Goal: Task Accomplishment & Management: Complete application form

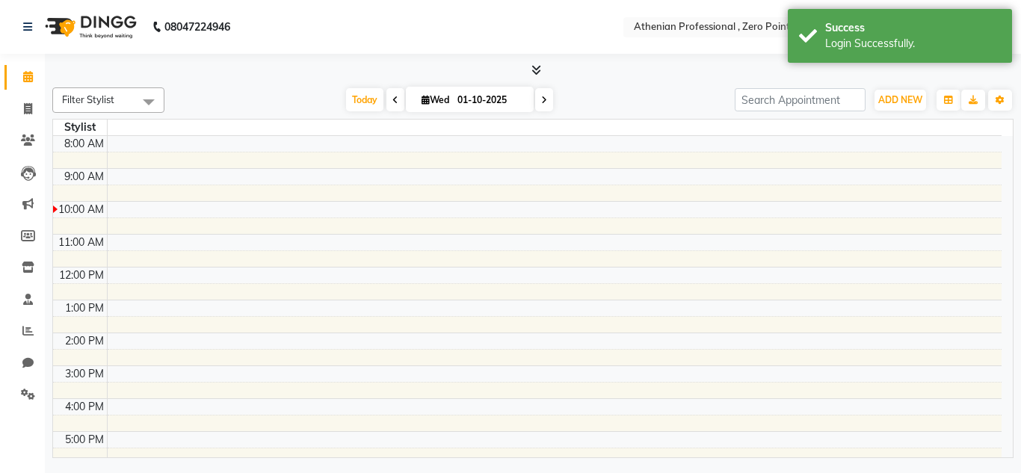
select select "en"
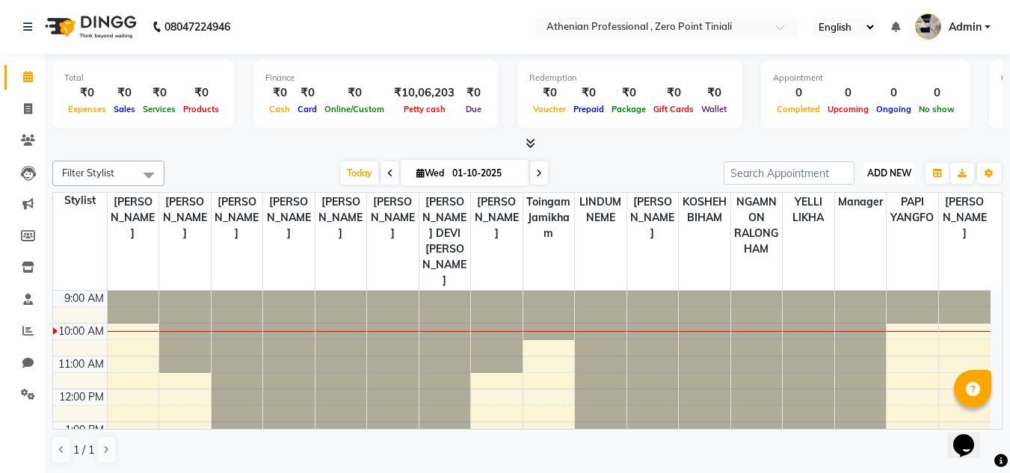
click at [901, 179] on button "ADD NEW Toggle Dropdown" at bounding box center [889, 173] width 52 height 21
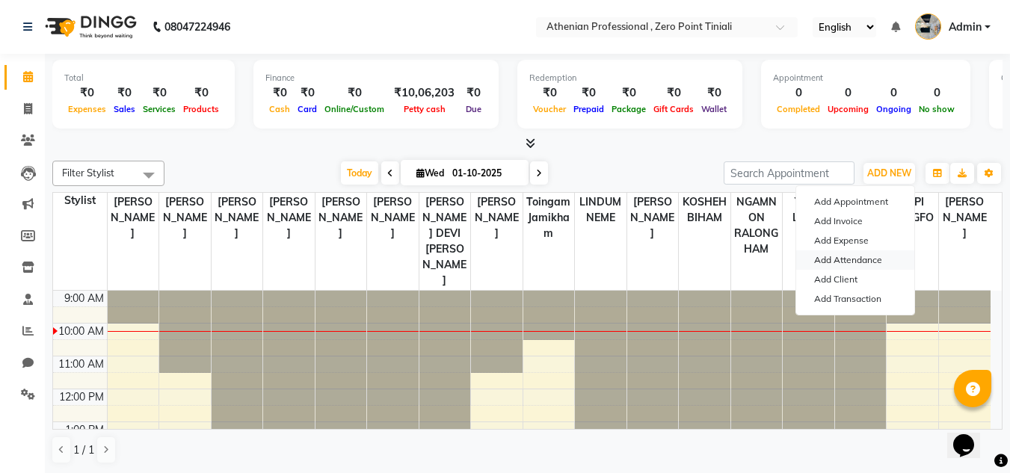
click at [851, 259] on link "Add Attendance" at bounding box center [855, 259] width 118 height 19
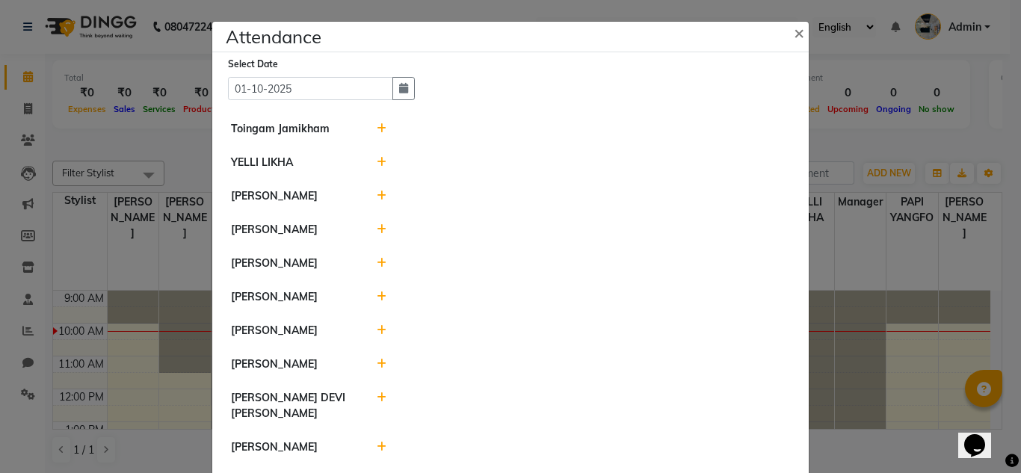
click at [377, 161] on icon at bounding box center [382, 162] width 10 height 10
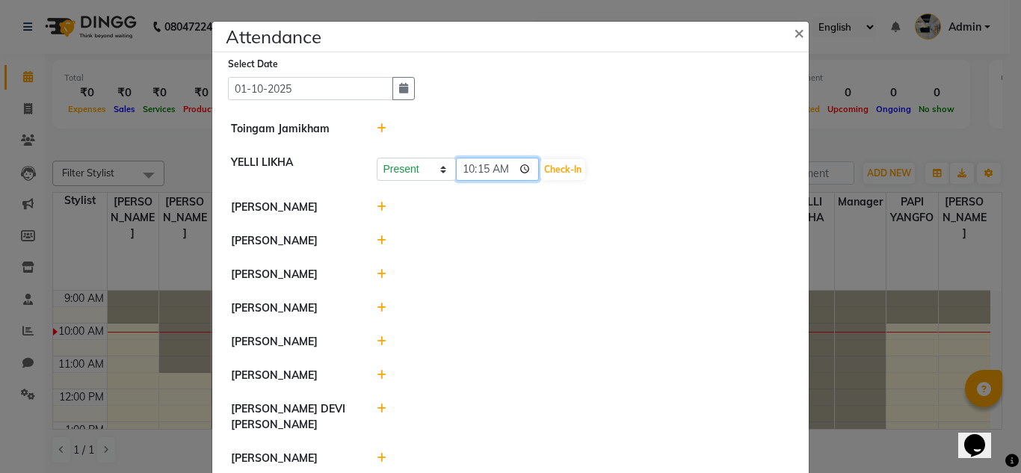
click at [479, 170] on input "10:15" at bounding box center [498, 169] width 84 height 23
type input "10:05"
click at [551, 172] on button "Check-In" at bounding box center [562, 169] width 45 height 21
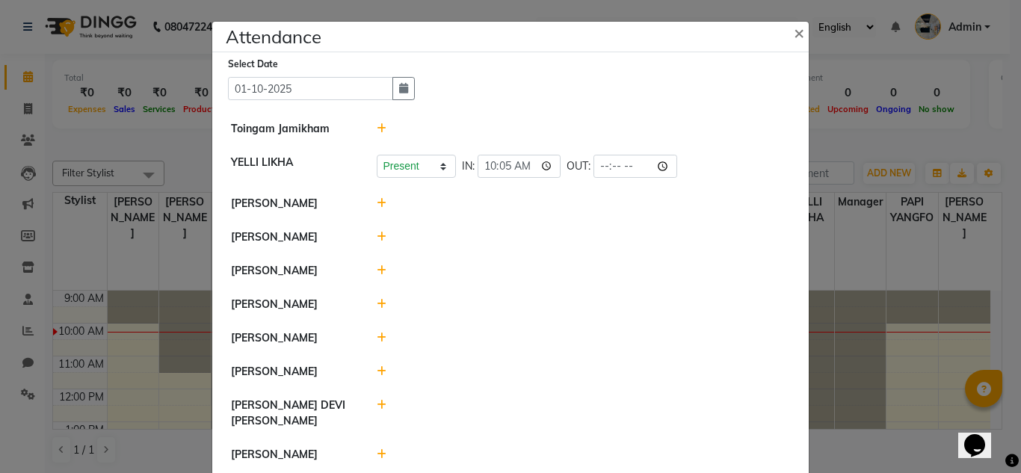
scroll to position [68, 0]
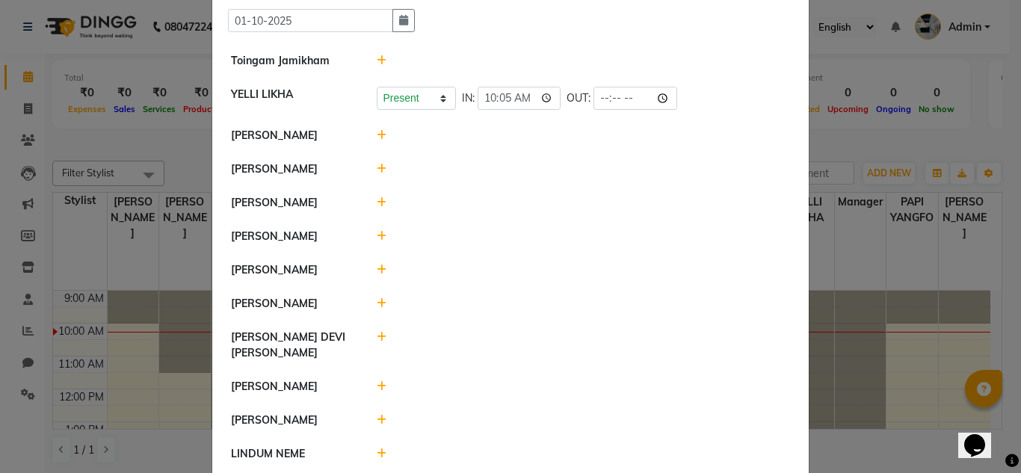
click at [377, 388] on icon at bounding box center [382, 386] width 10 height 10
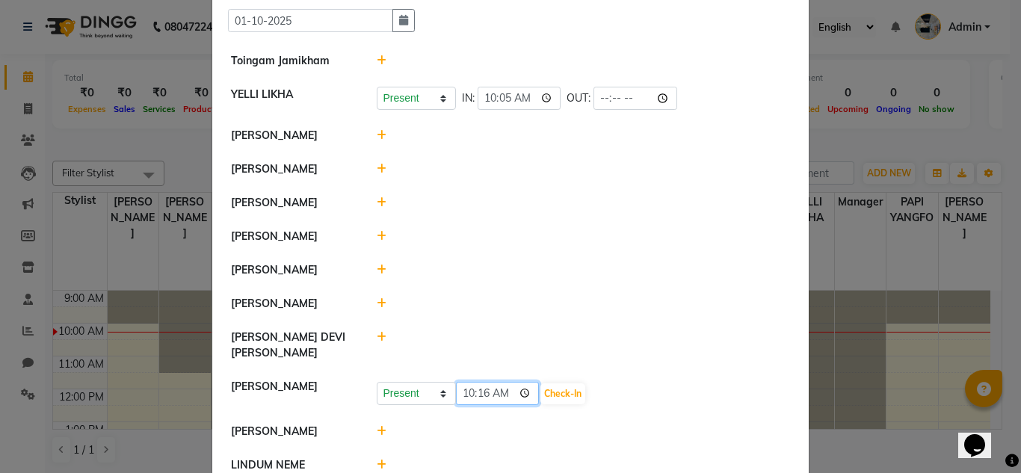
click at [481, 392] on input "10:16" at bounding box center [498, 393] width 84 height 23
type input "10:05"
click at [545, 392] on button "Check-In" at bounding box center [562, 393] width 45 height 21
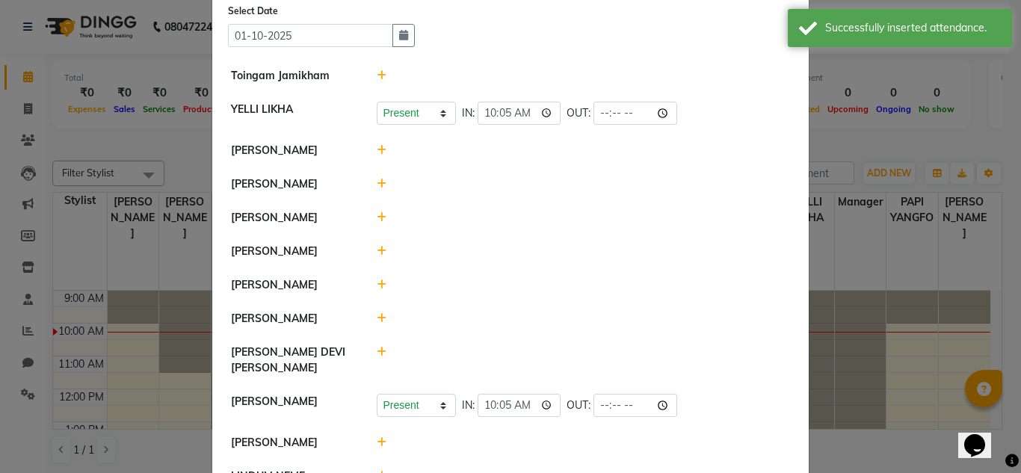
scroll to position [0, 0]
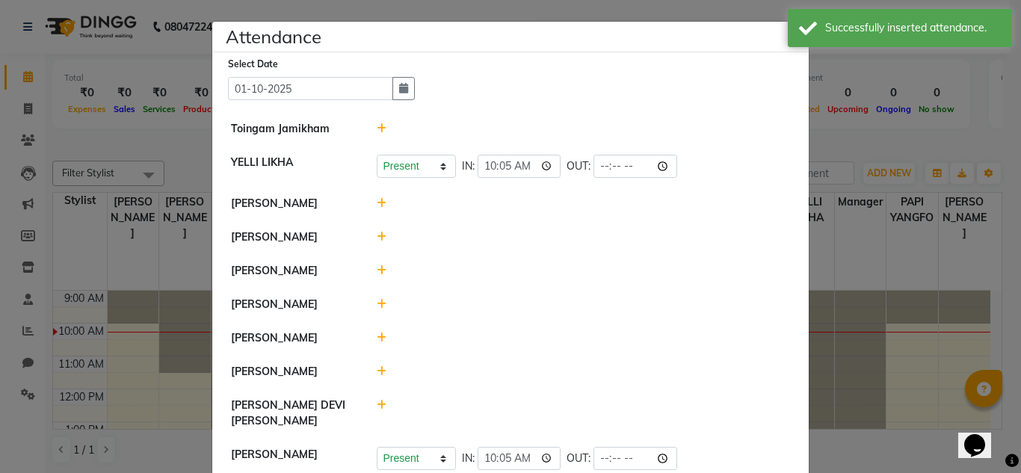
click at [378, 273] on icon at bounding box center [382, 270] width 10 height 10
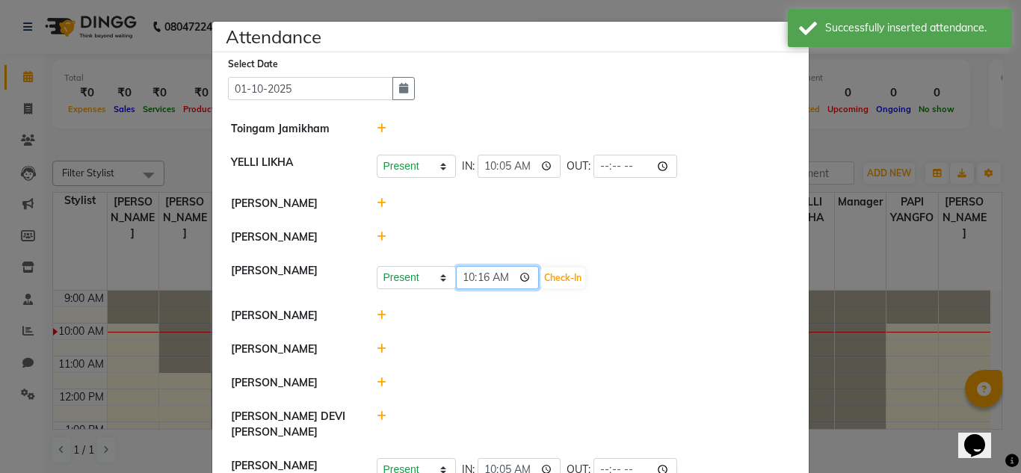
click at [484, 280] on input "10:16" at bounding box center [498, 277] width 84 height 23
type input "10:00"
click at [540, 274] on button "Check-In" at bounding box center [562, 278] width 45 height 21
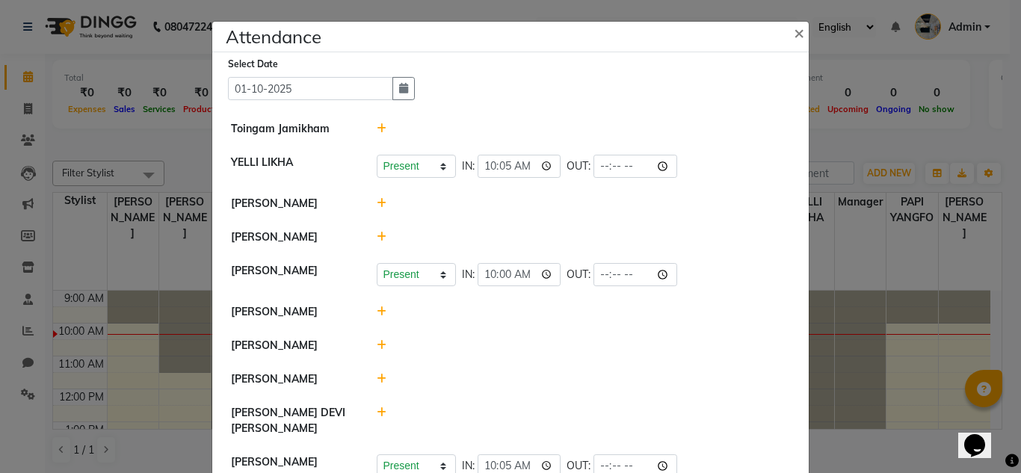
click at [517, 326] on li "[PERSON_NAME]" at bounding box center [510, 312] width 589 height 34
